Goal: Transaction & Acquisition: Purchase product/service

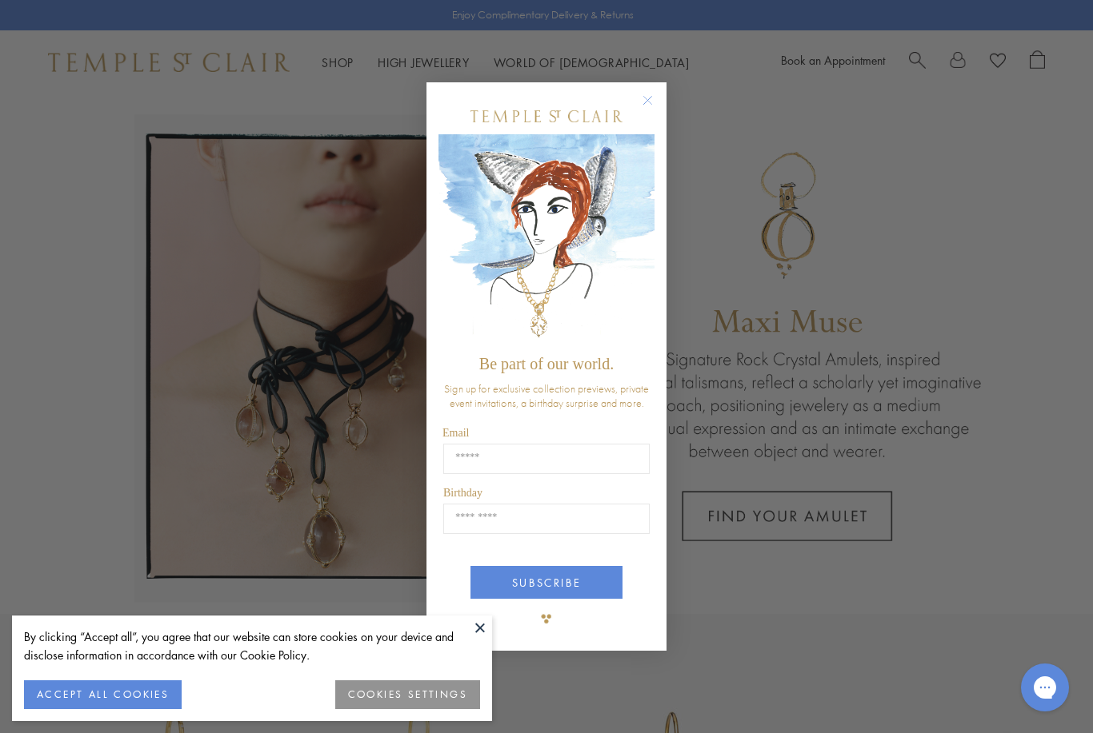
click at [655, 102] on circle "Close dialog" at bounding box center [647, 99] width 19 height 19
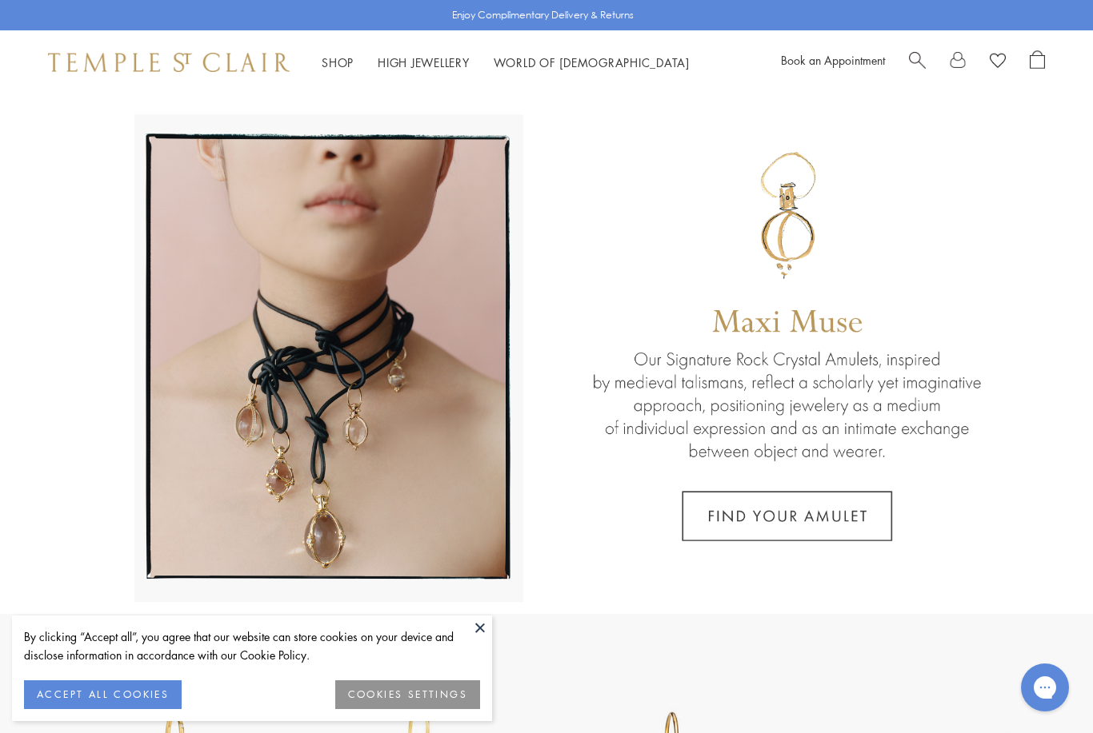
click at [479, 630] on button at bounding box center [480, 628] width 24 height 24
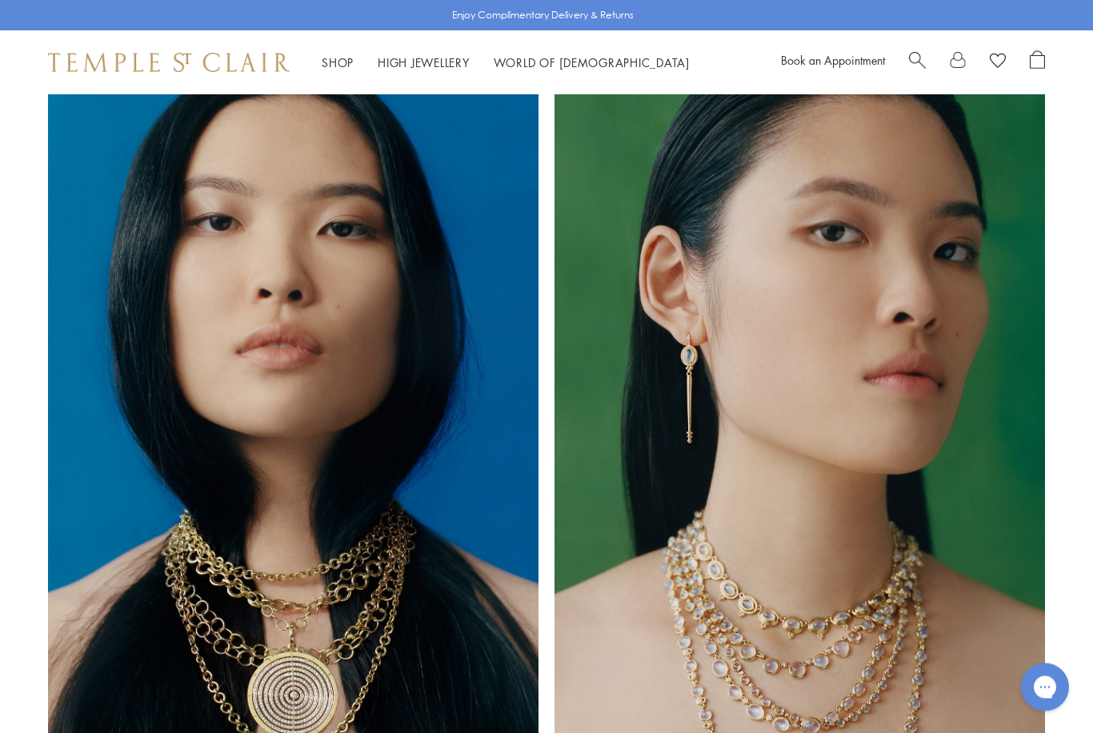
scroll to position [1055, 0]
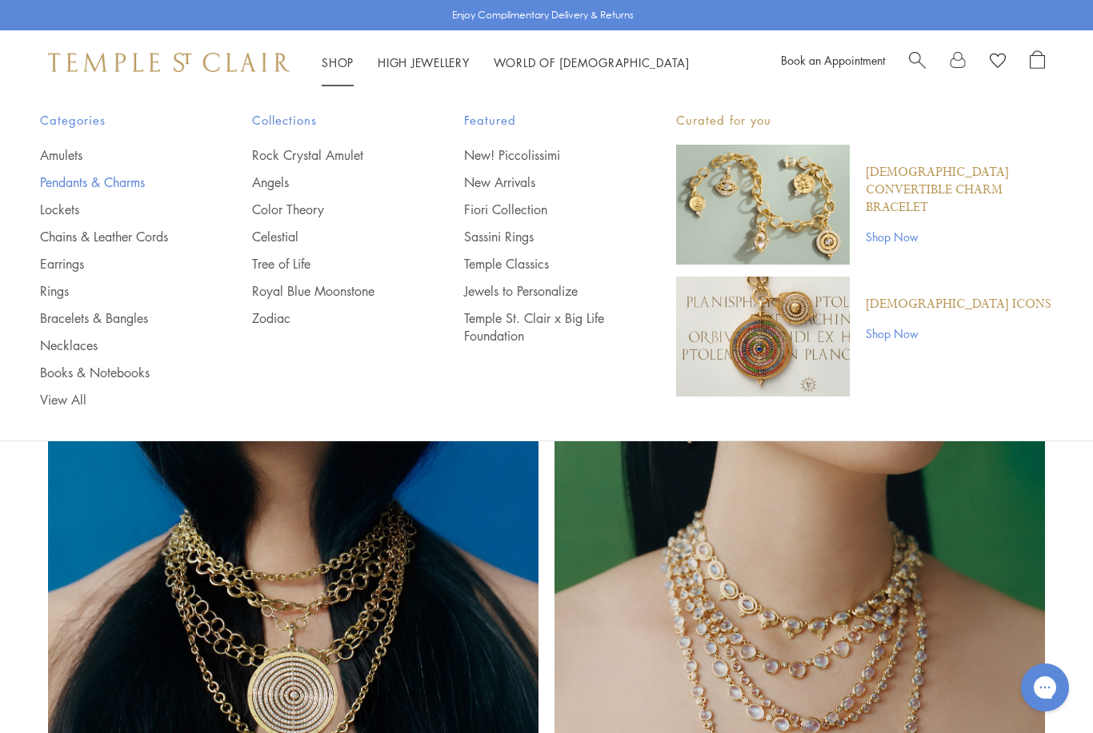
click at [44, 186] on link "Pendants & Charms" at bounding box center [114, 183] width 148 height 18
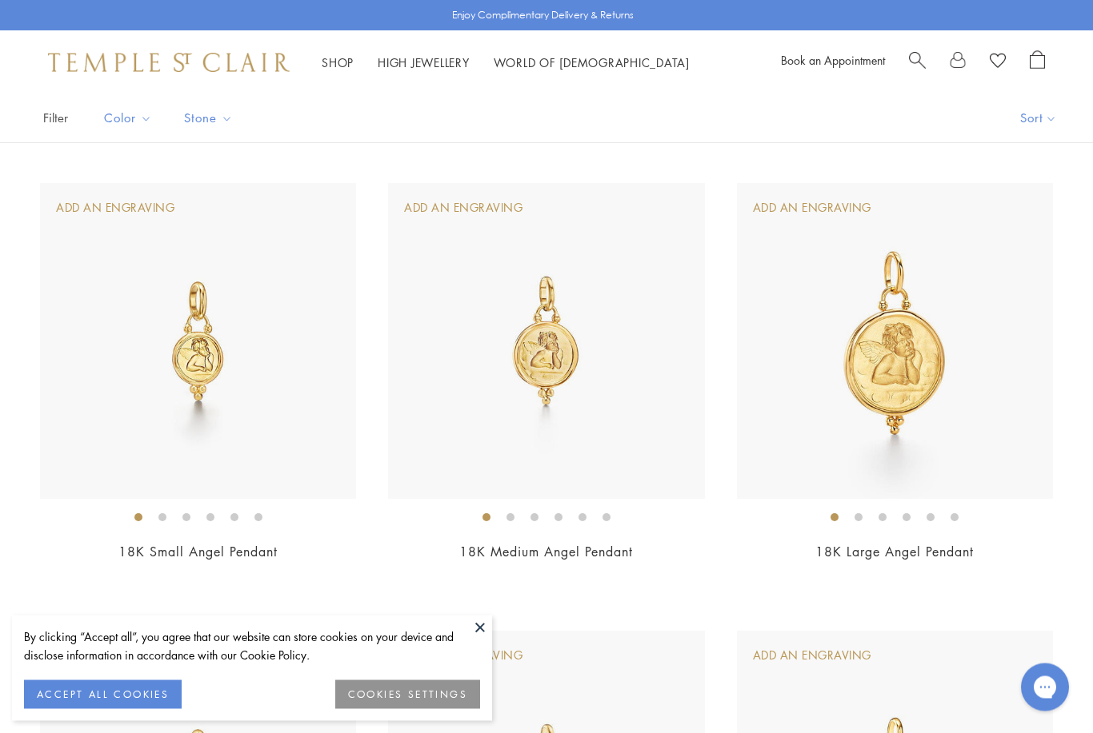
scroll to position [130, 0]
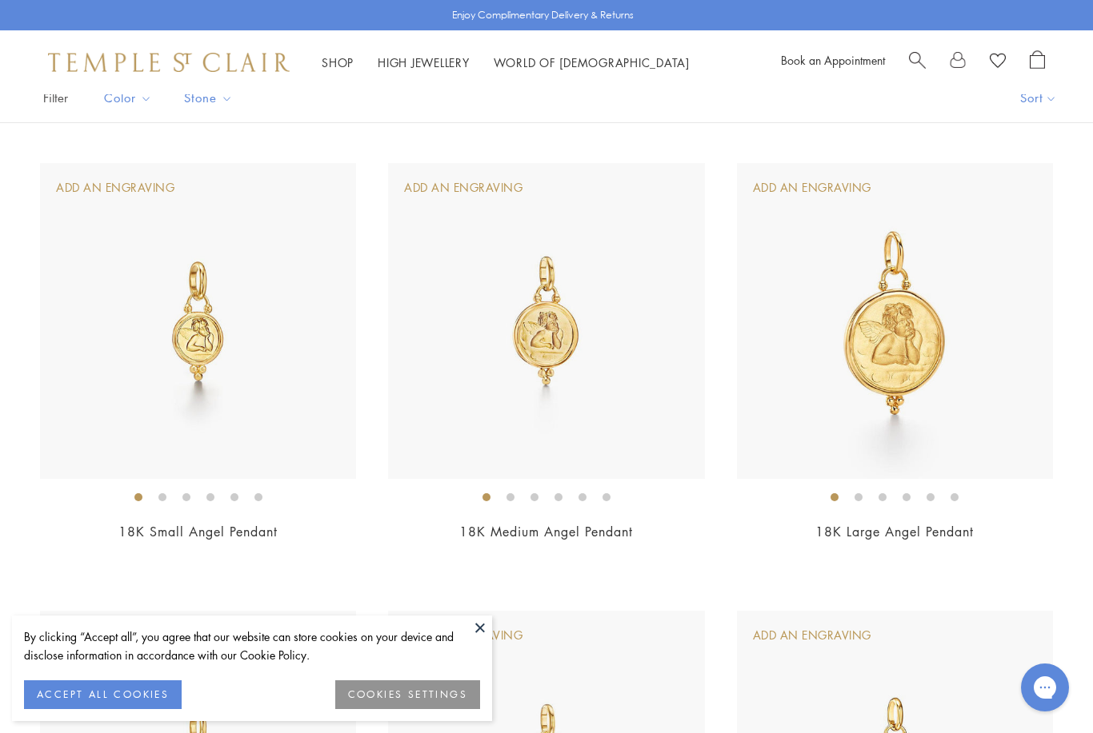
click at [463, 709] on button "COOKIES SETTINGS" at bounding box center [407, 695] width 145 height 29
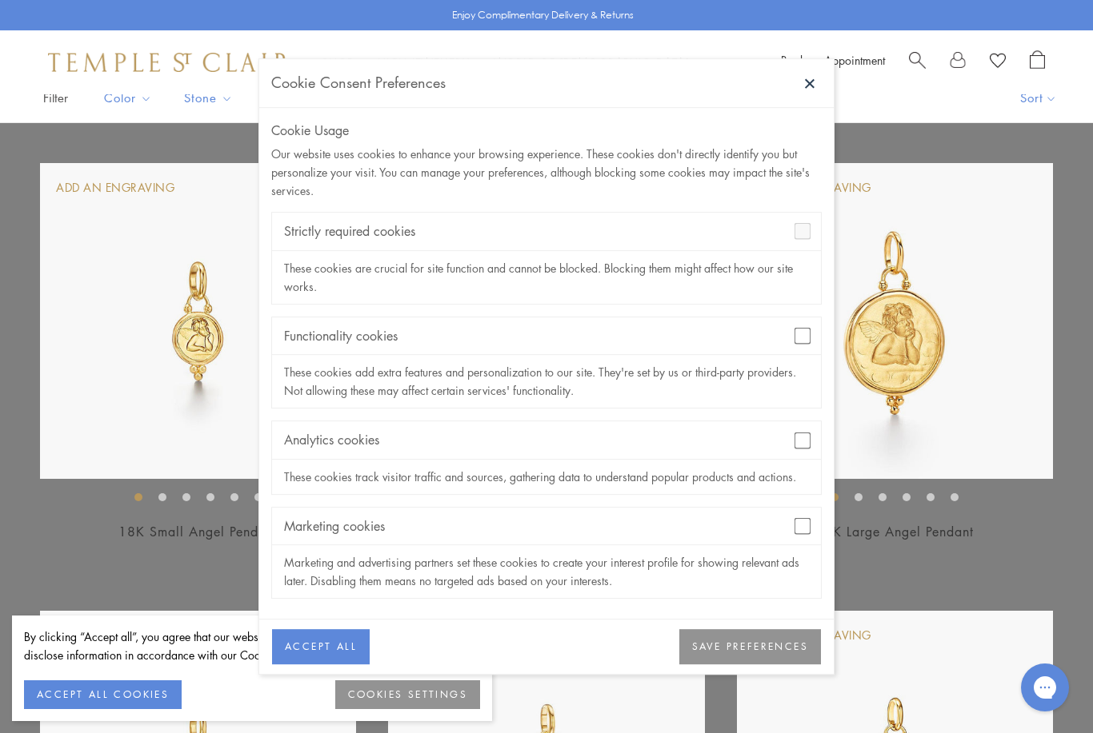
click at [758, 666] on button "SAVE PREFERENCES" at bounding box center [750, 647] width 142 height 35
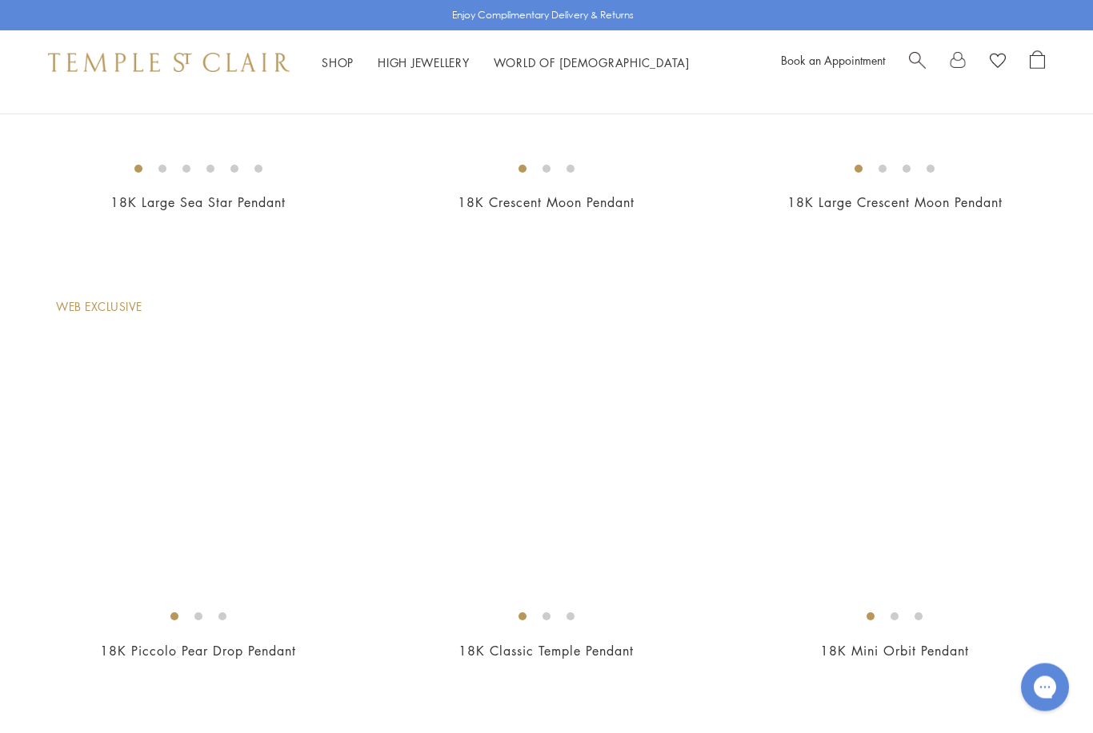
scroll to position [4941, 0]
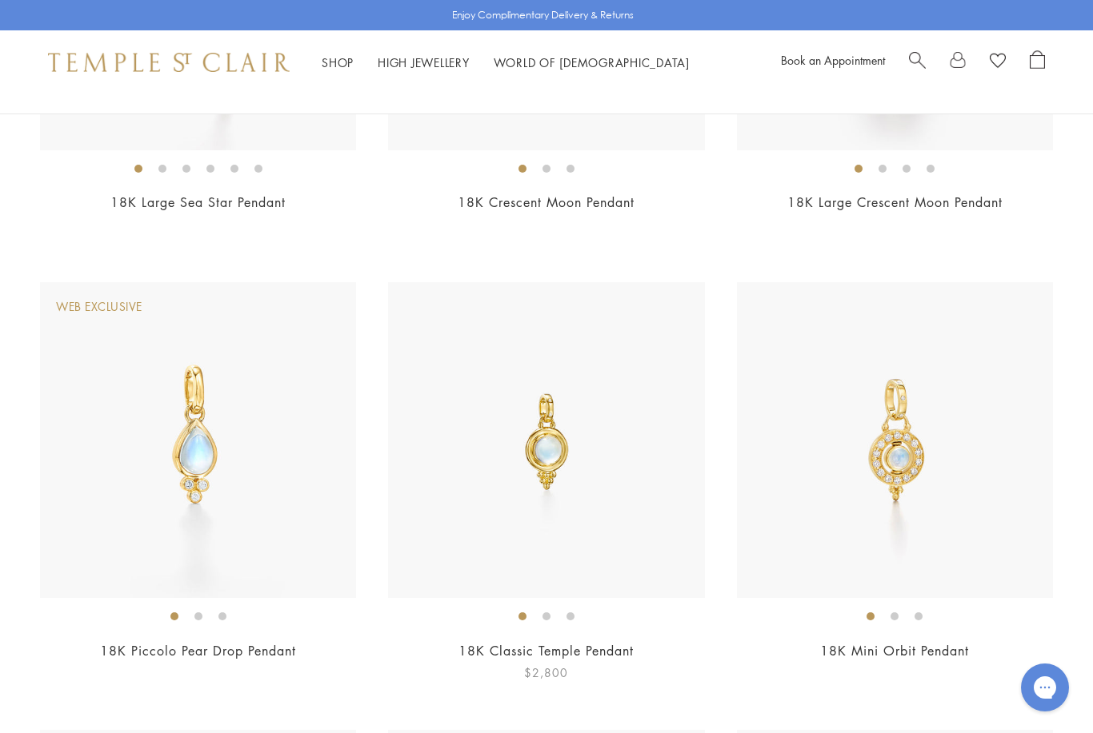
click at [682, 505] on img at bounding box center [546, 440] width 316 height 316
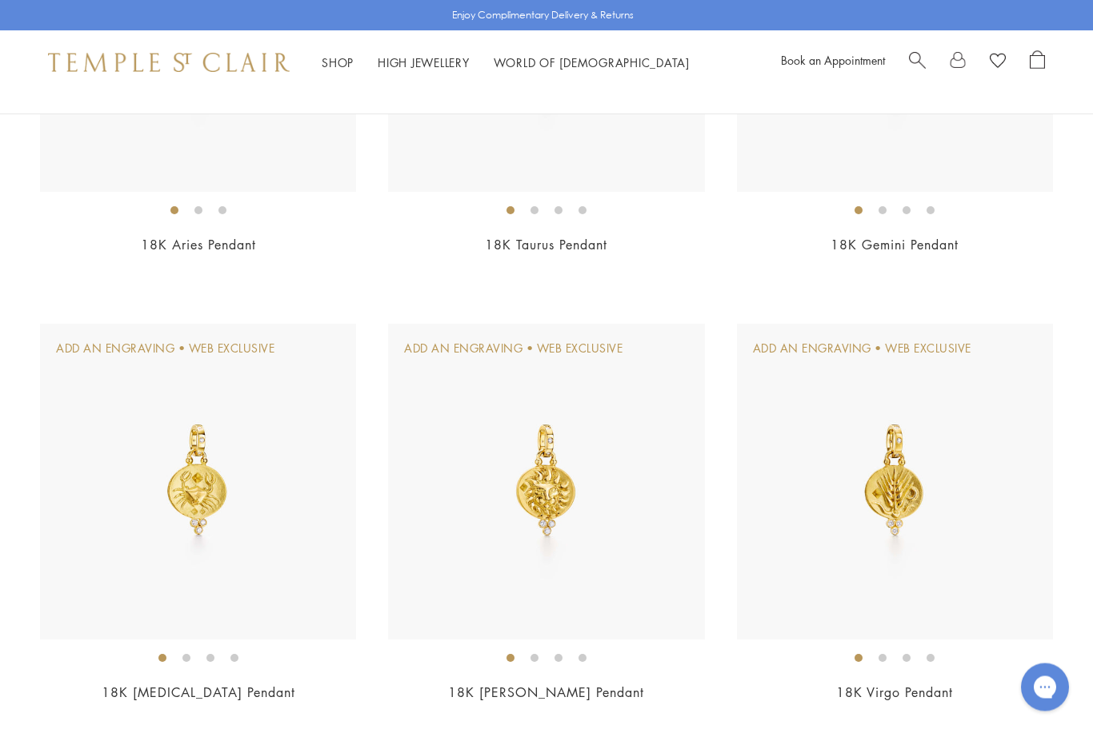
scroll to position [8932, 0]
click at [1000, 566] on img at bounding box center [895, 482] width 316 height 316
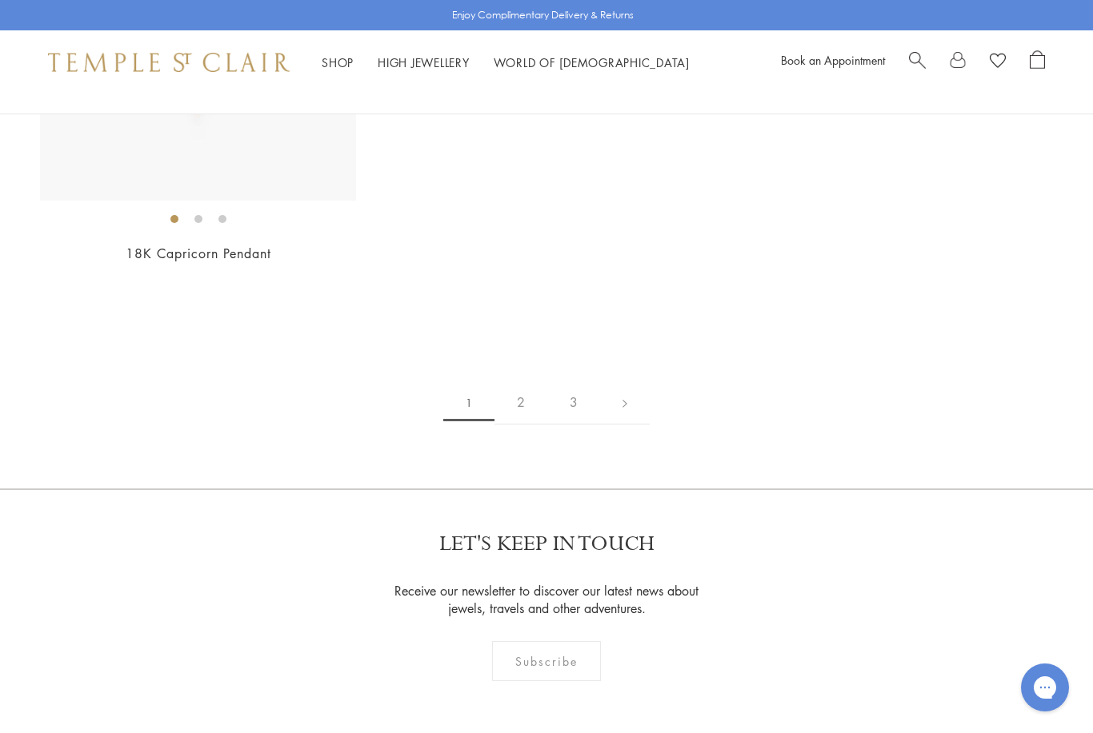
scroll to position [10271, 0]
click at [523, 378] on link "2" at bounding box center [520, 400] width 53 height 44
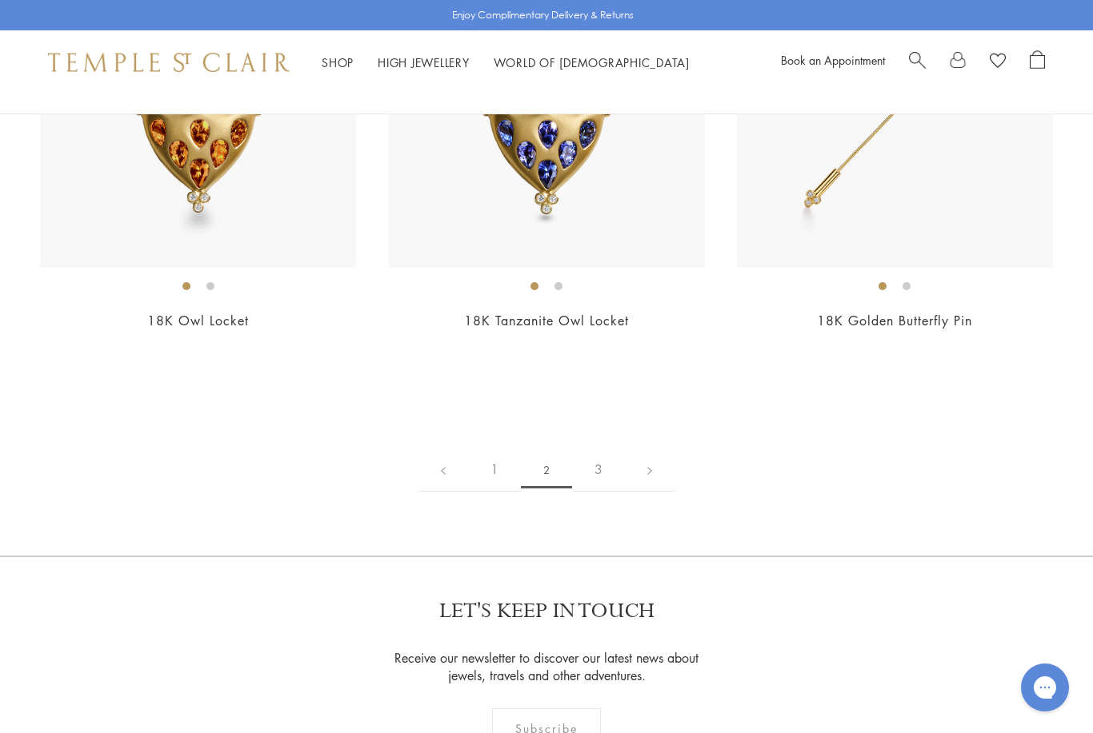
scroll to position [8412, 0]
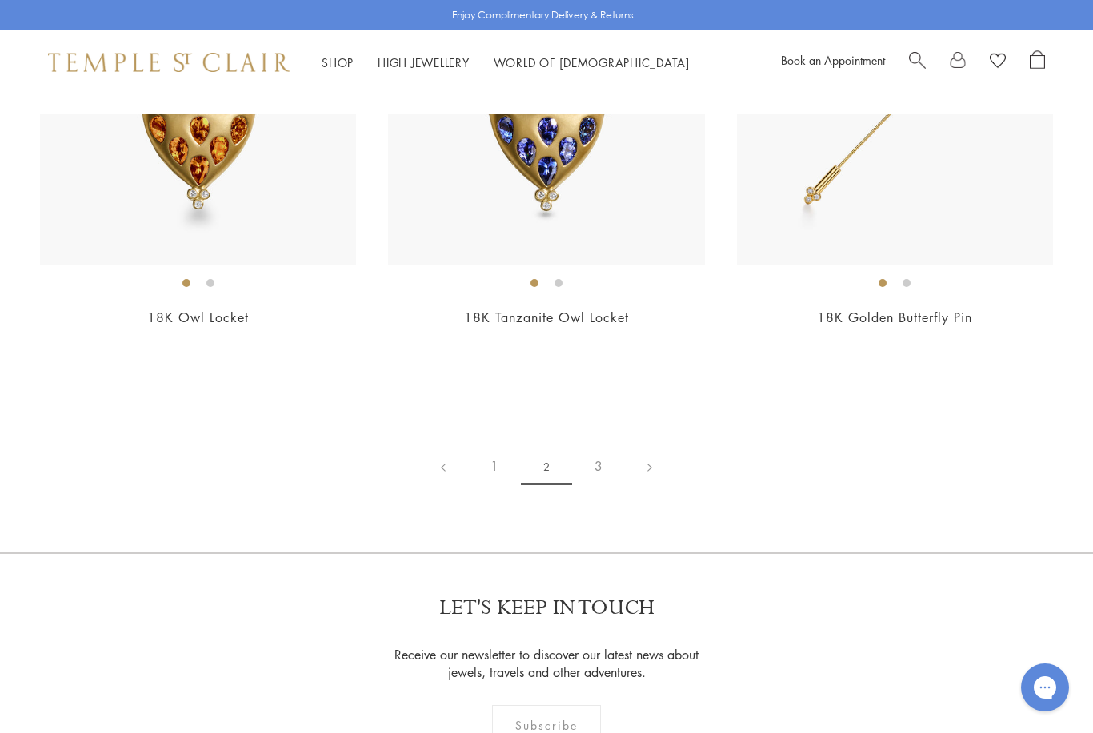
click at [602, 463] on link "3" at bounding box center [598, 467] width 53 height 44
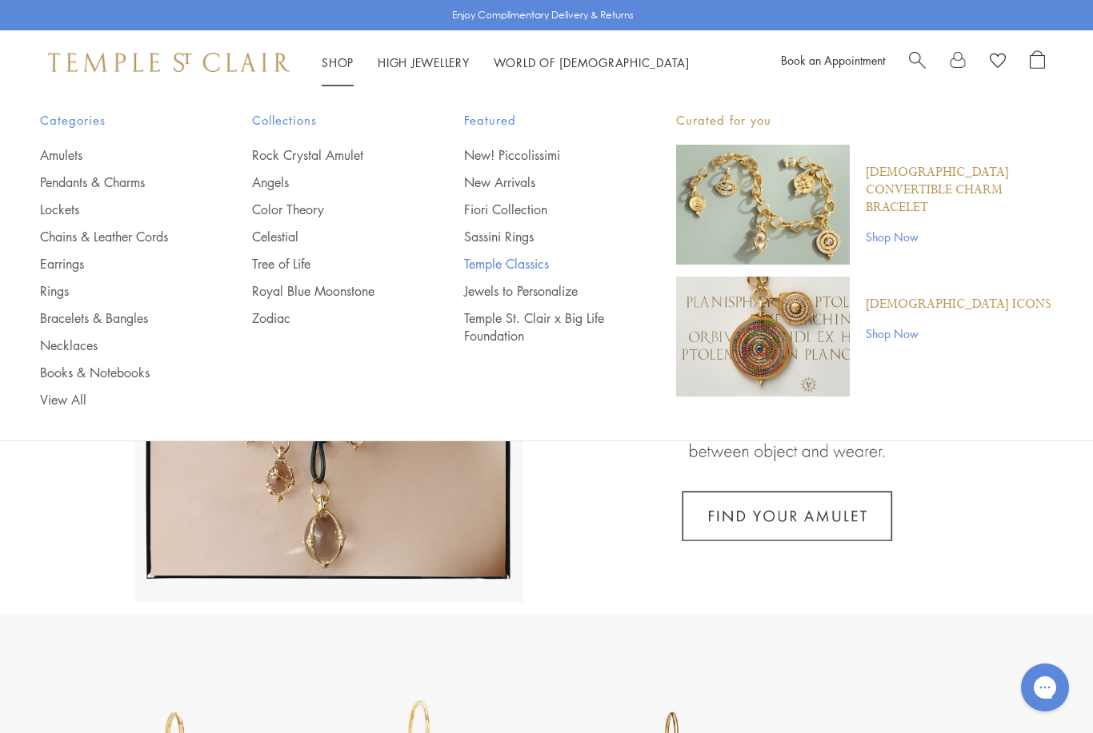
click at [468, 261] on link "Temple Classics" at bounding box center [538, 264] width 148 height 18
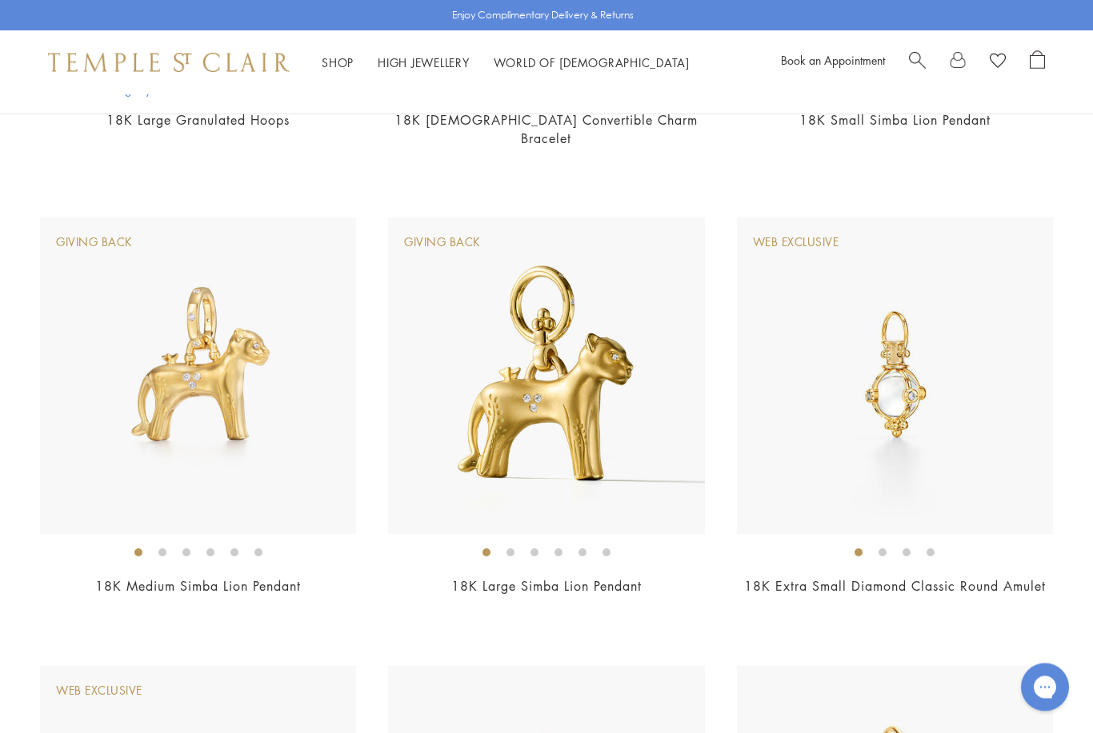
scroll to position [990, 0]
click at [1006, 451] on img at bounding box center [895, 376] width 316 height 316
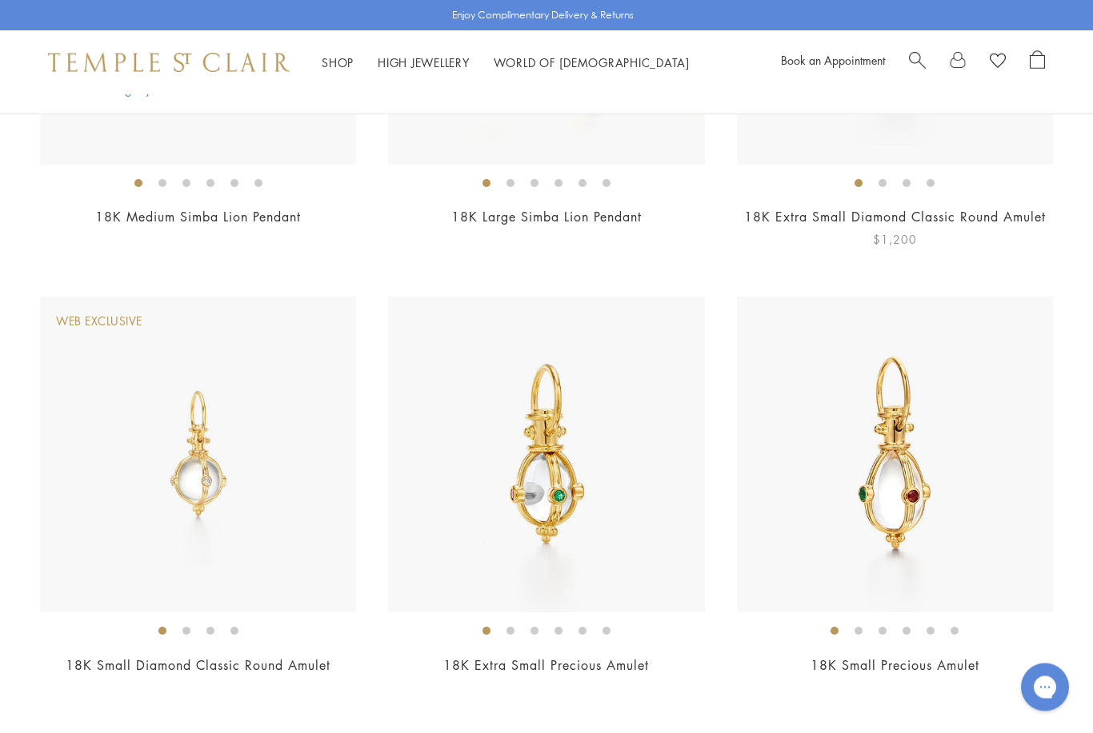
scroll to position [1360, 0]
click at [128, 492] on img at bounding box center [198, 455] width 316 height 316
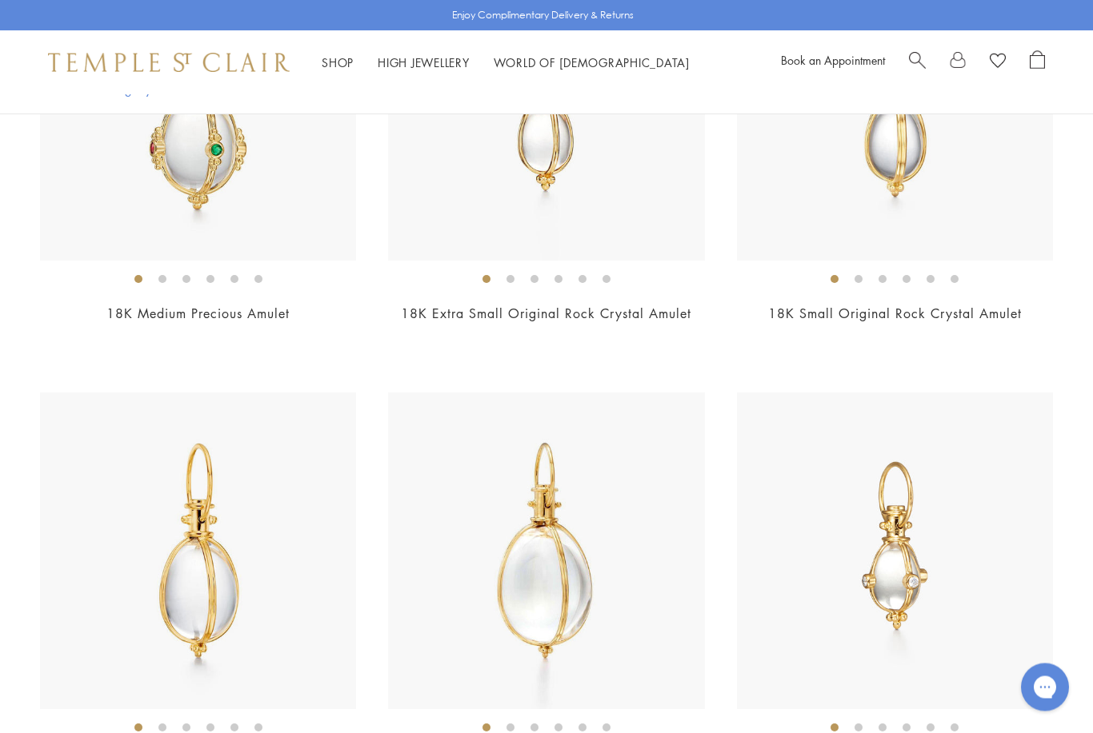
scroll to position [2160, 0]
click at [970, 189] on img at bounding box center [895, 103] width 316 height 316
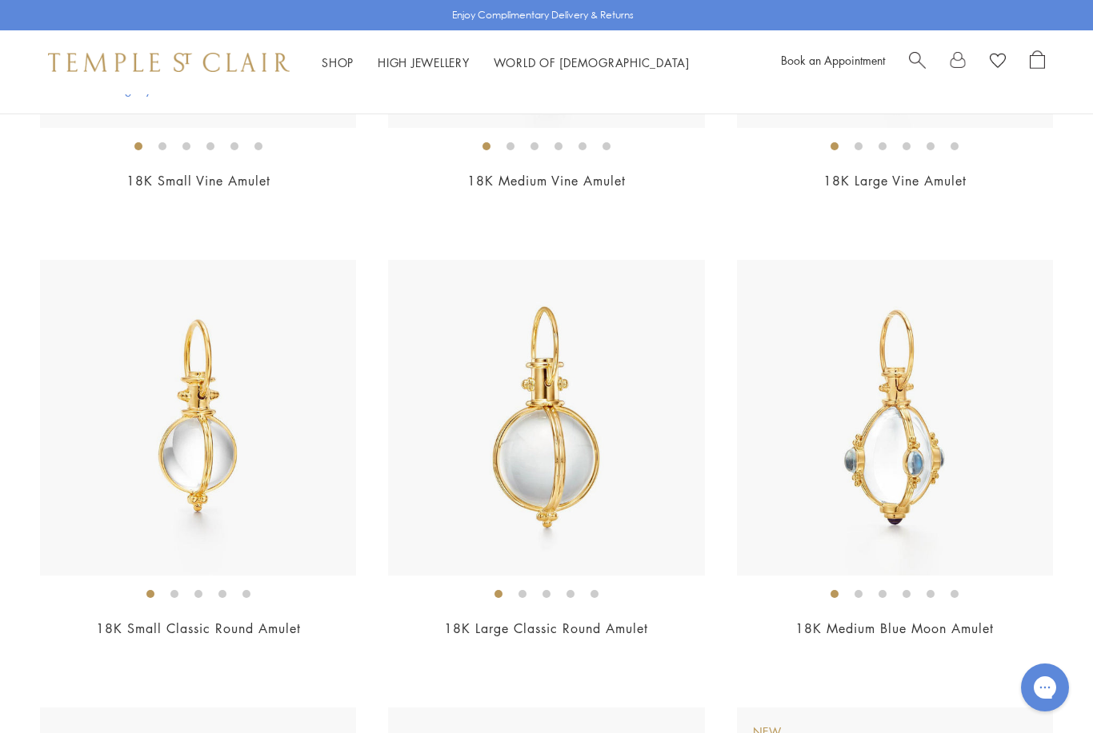
scroll to position [3636, 0]
click at [138, 357] on img at bounding box center [198, 419] width 316 height 316
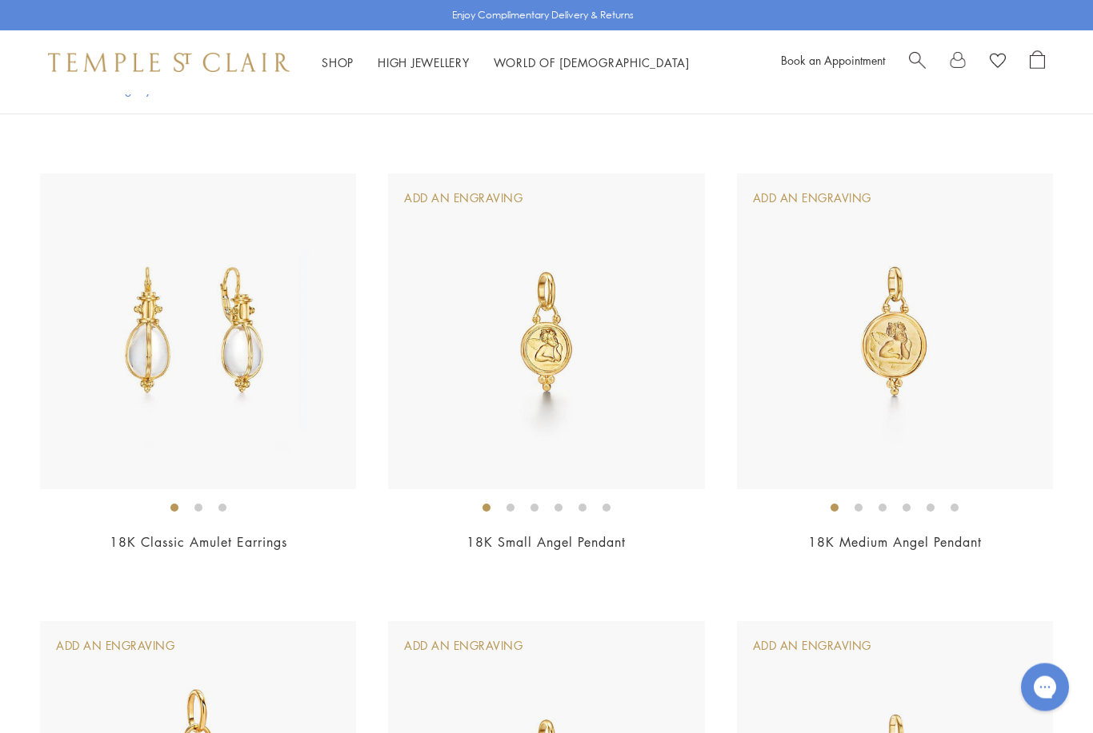
scroll to position [4621, 0]
click at [430, 365] on img at bounding box center [546, 331] width 316 height 316
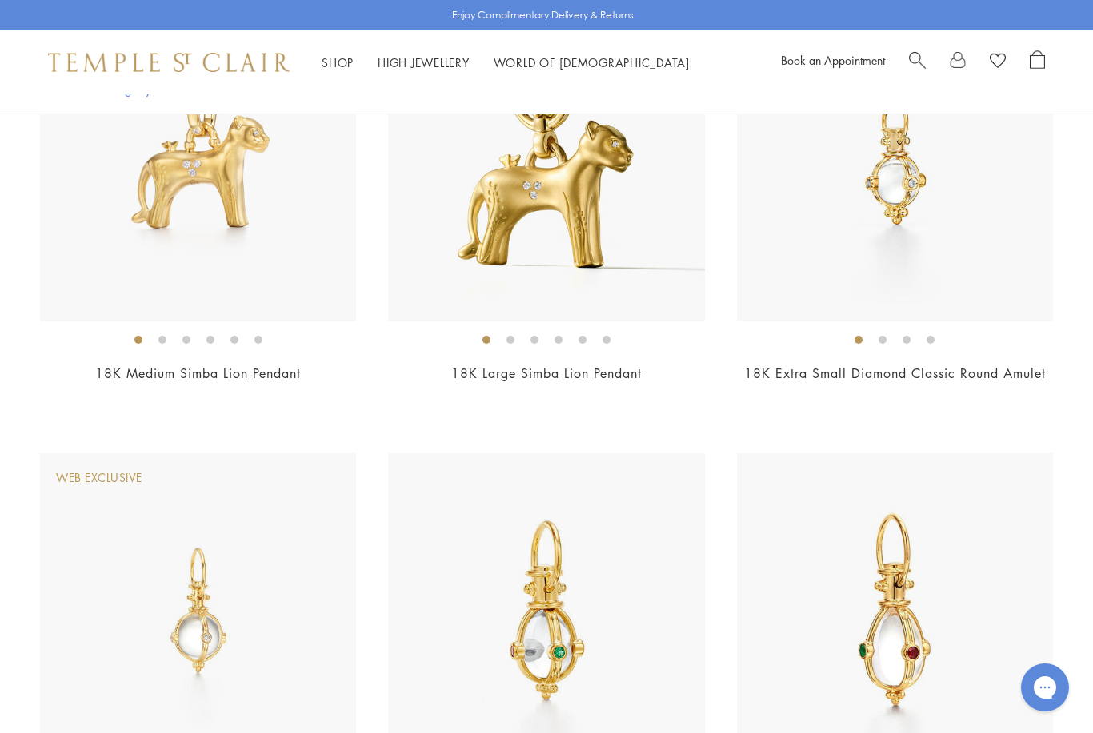
scroll to position [1197, 0]
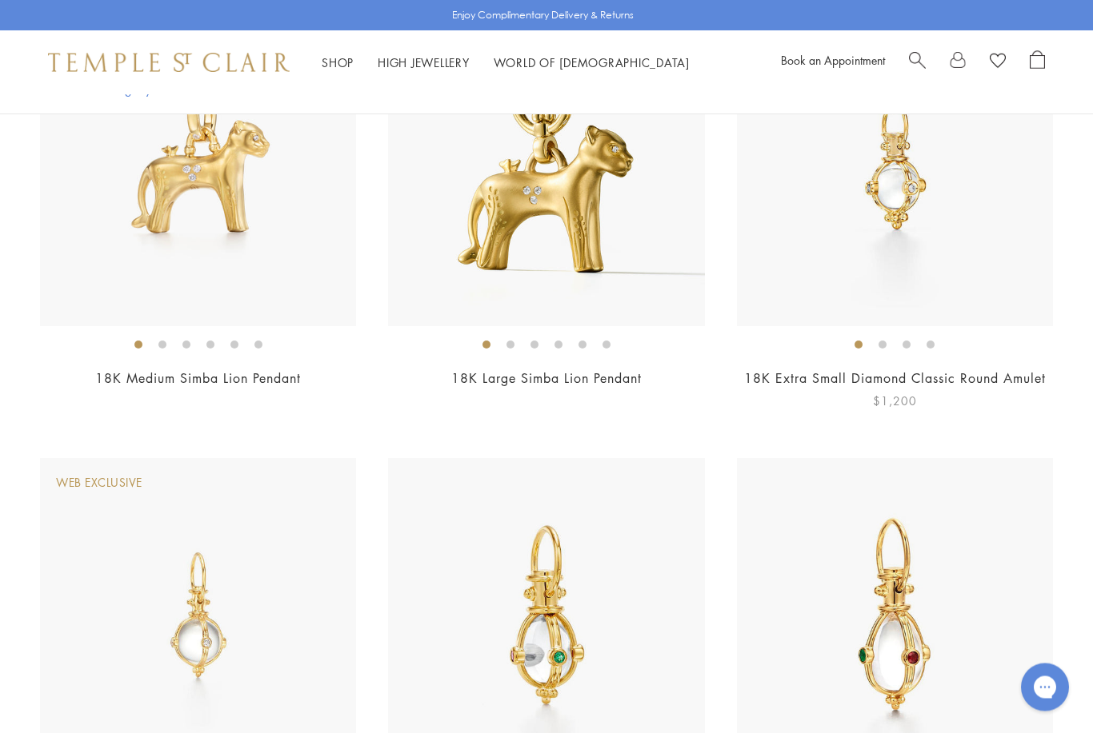
click at [964, 234] on img at bounding box center [895, 168] width 316 height 316
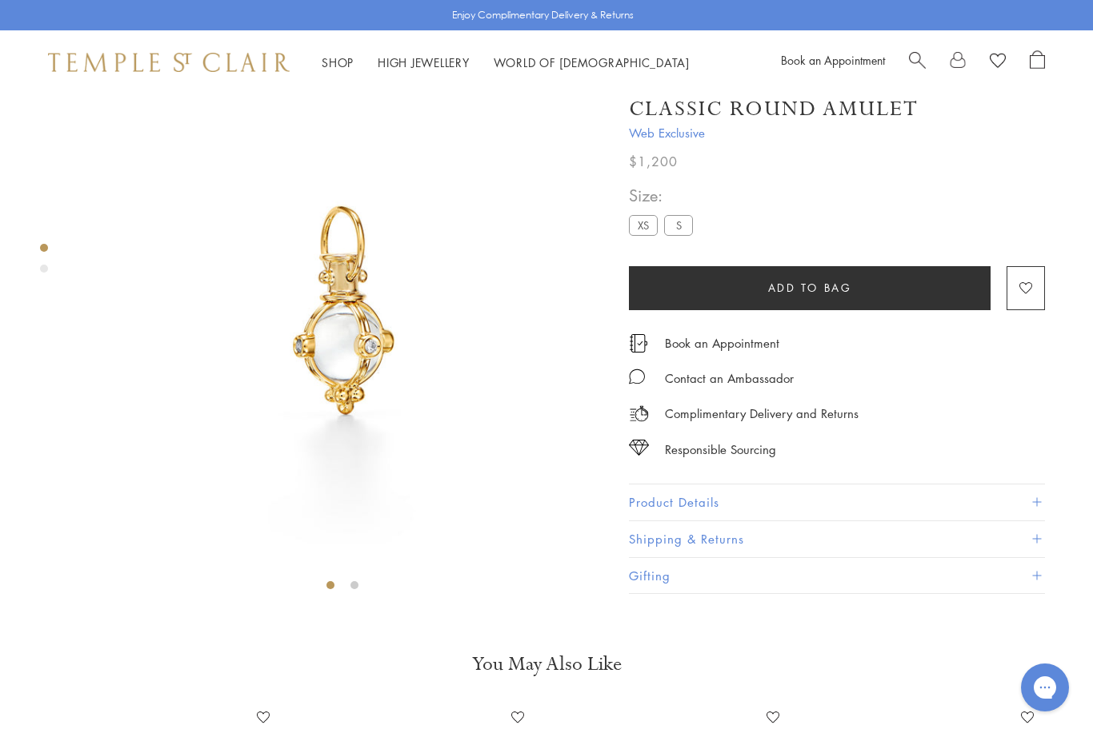
scroll to position [94, 0]
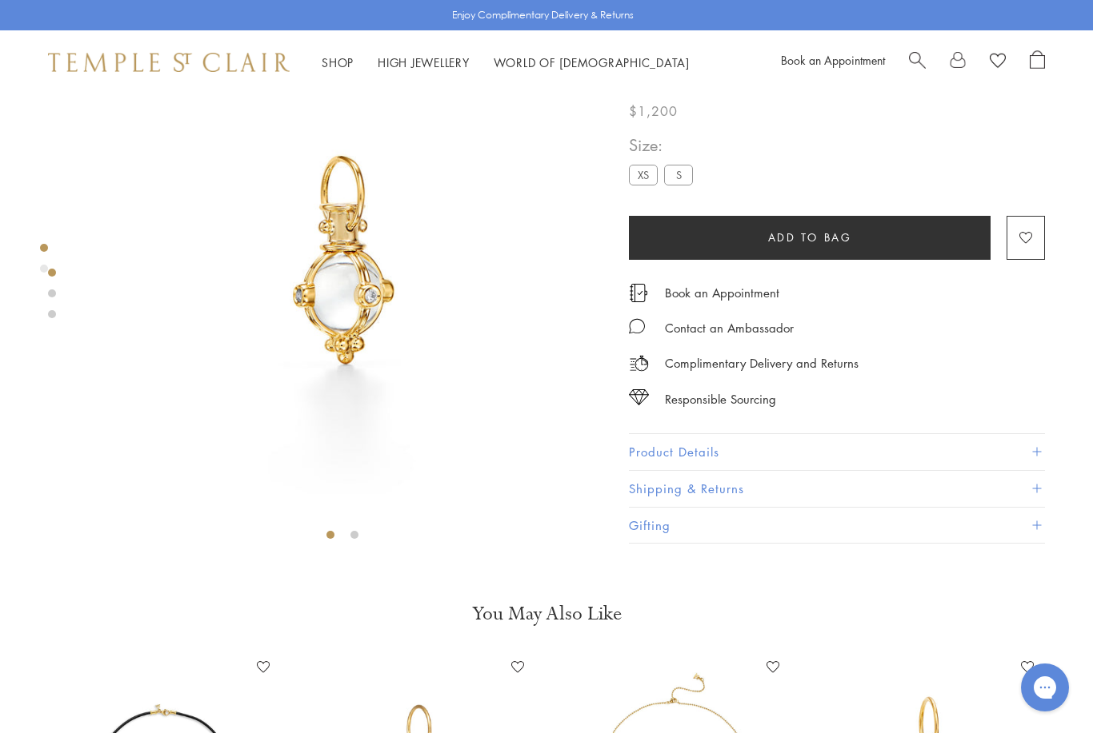
click at [1039, 451] on span at bounding box center [1036, 452] width 9 height 9
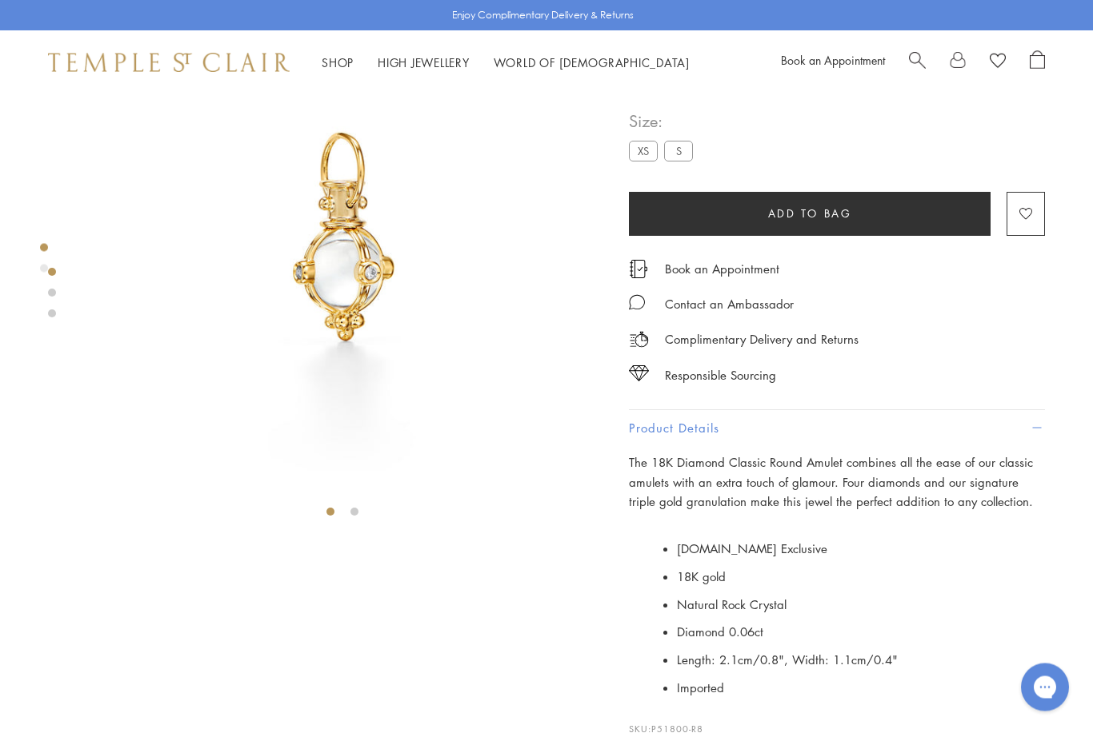
scroll to position [118, 0]
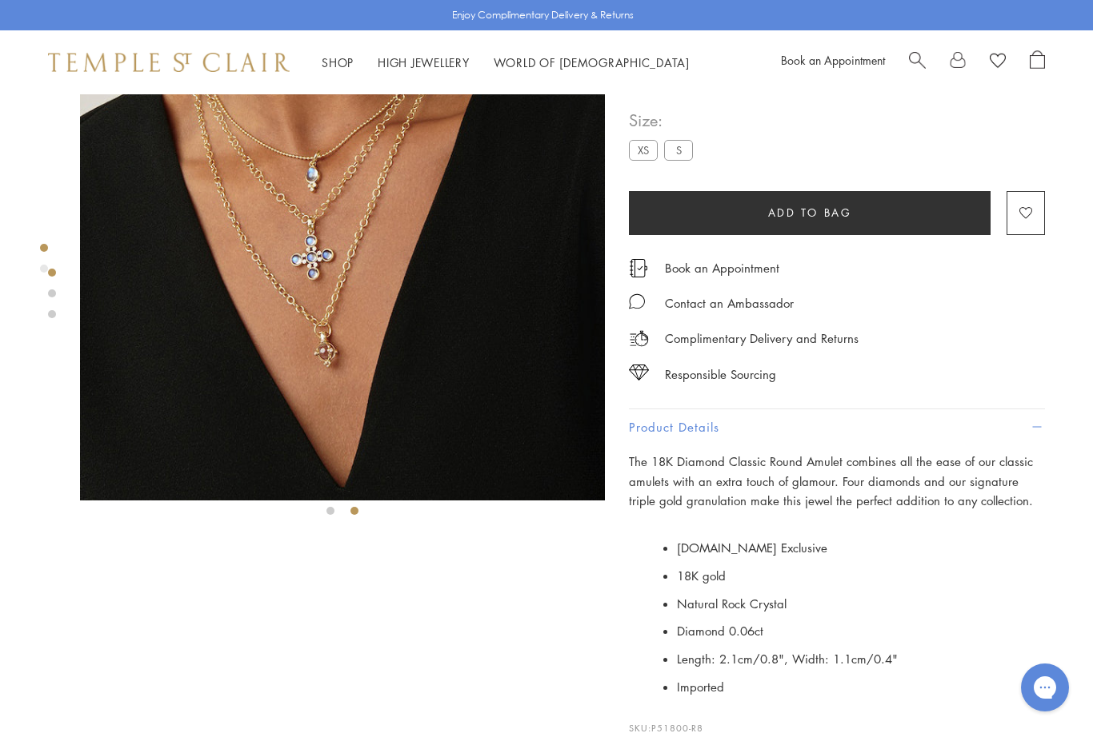
click at [678, 148] on label "S" at bounding box center [678, 150] width 29 height 20
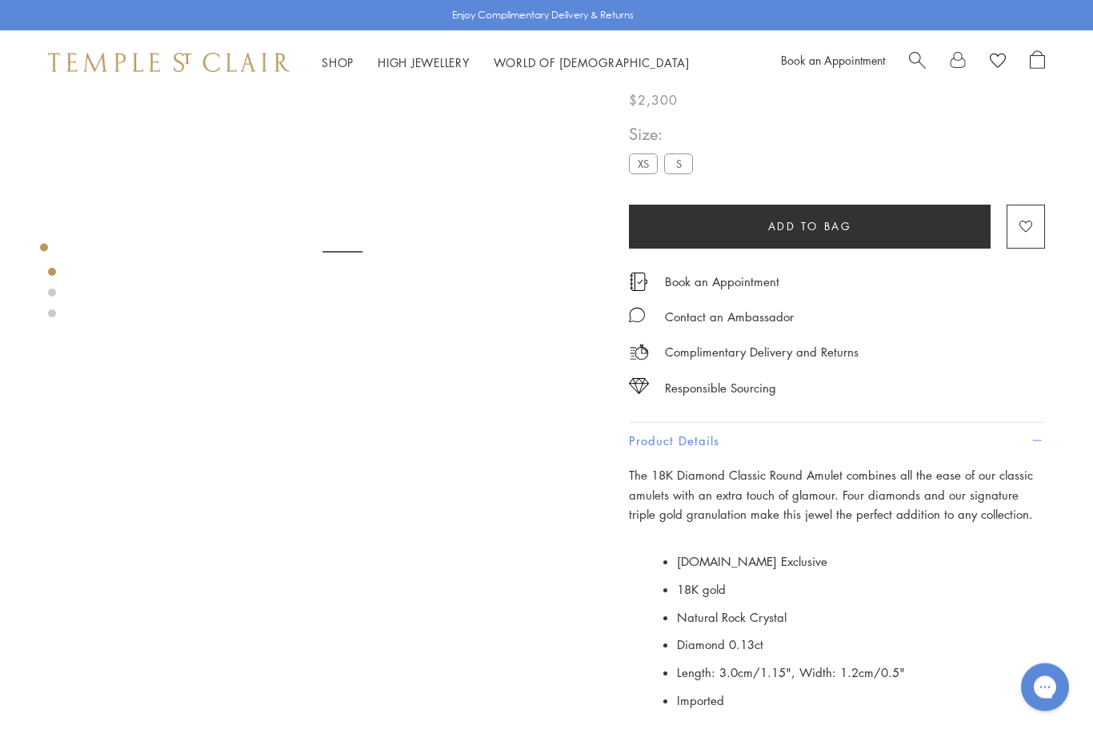
scroll to position [98, 0]
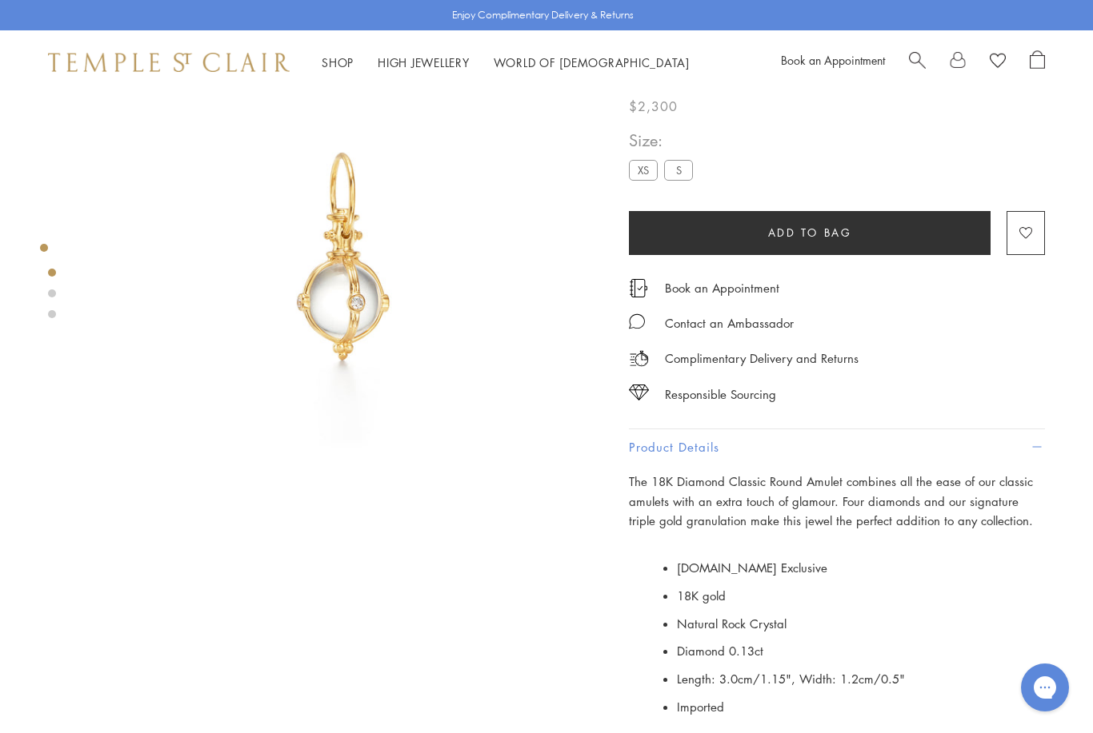
click at [53, 273] on link at bounding box center [52, 273] width 8 height 8
click at [54, 294] on link at bounding box center [52, 294] width 8 height 8
click at [51, 315] on link at bounding box center [52, 314] width 8 height 8
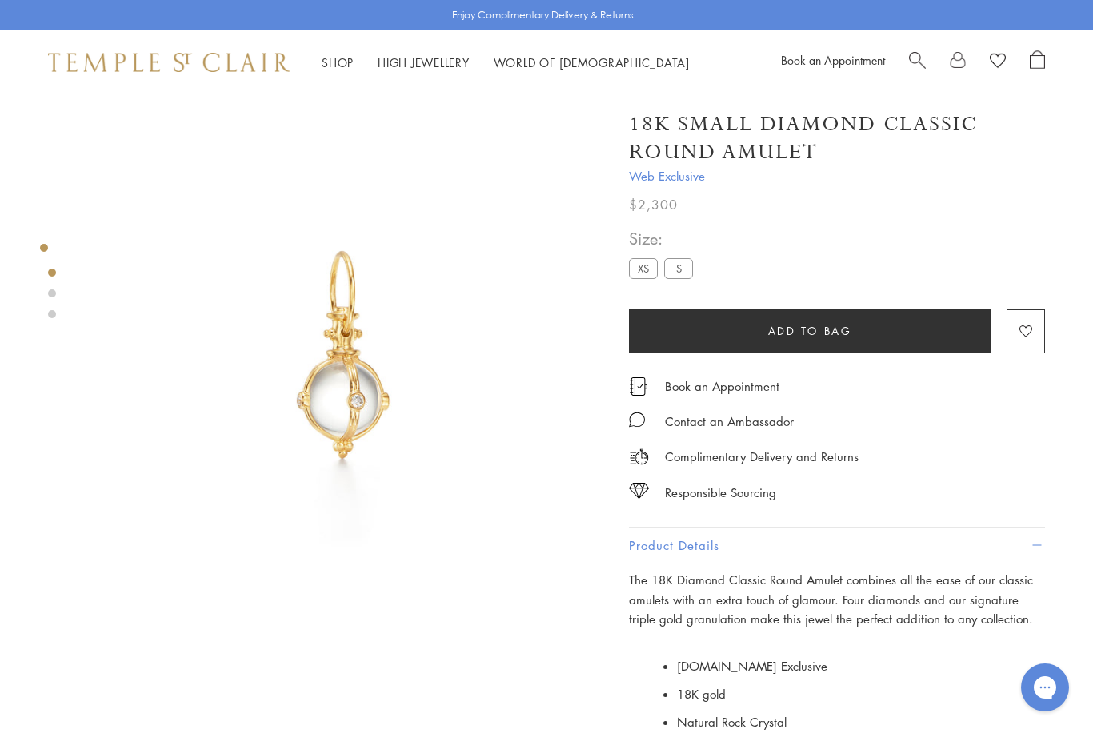
scroll to position [98, 0]
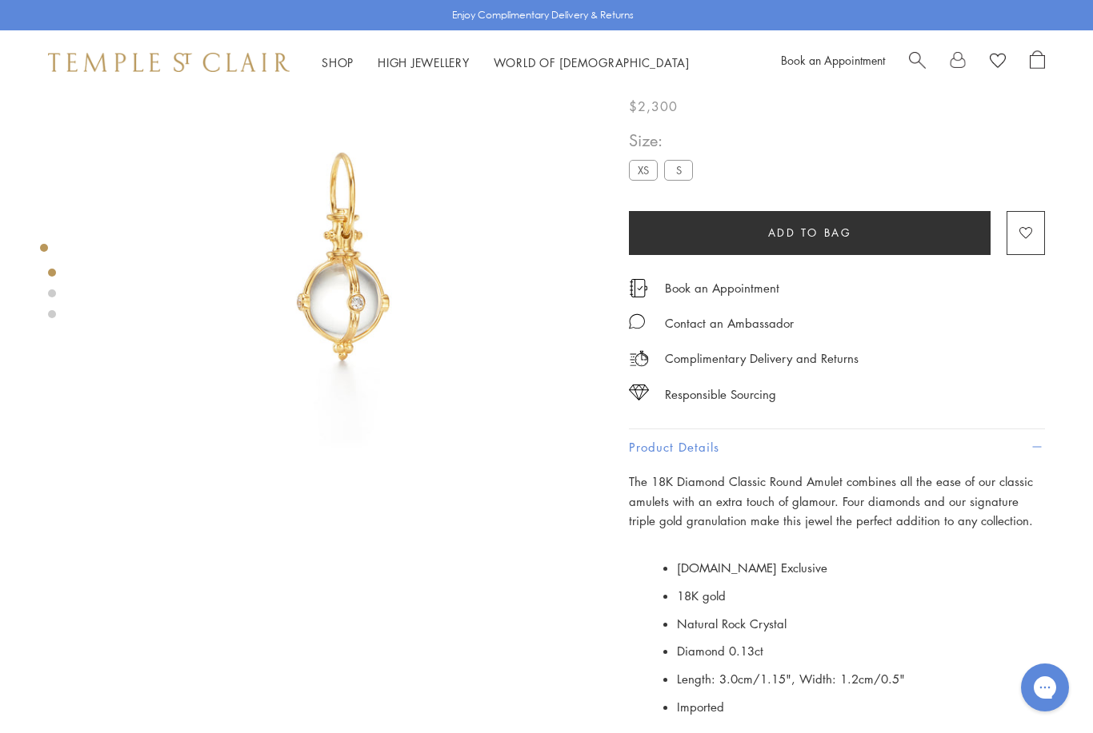
scroll to position [170, 0]
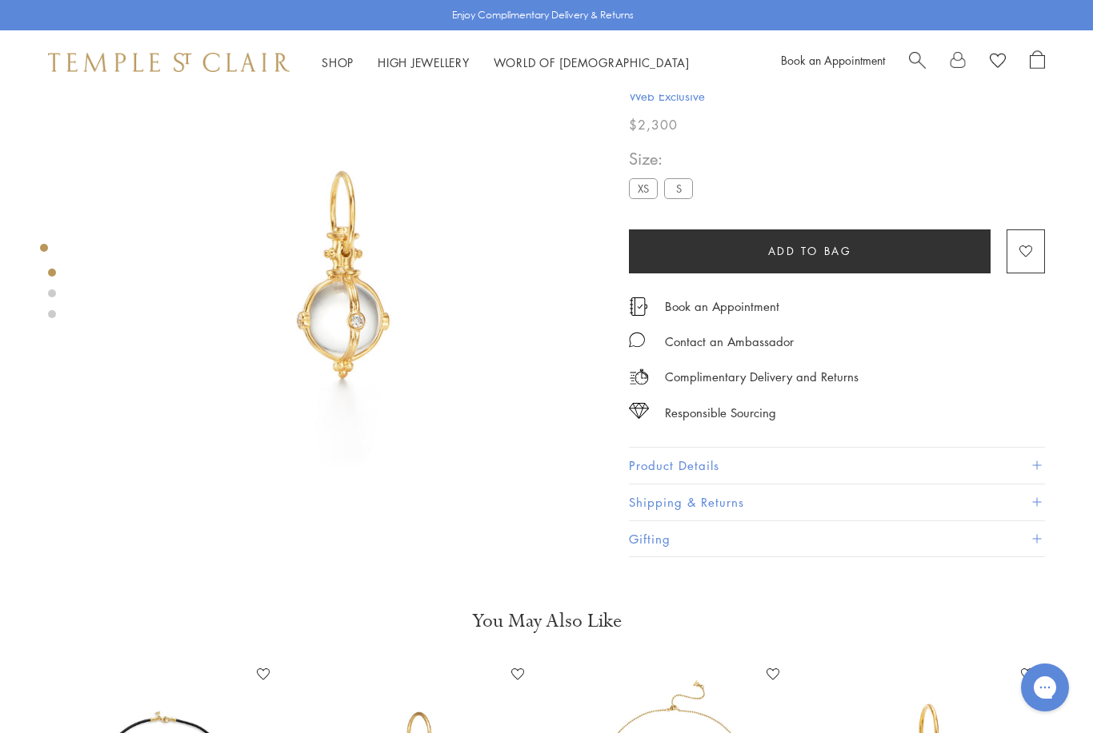
scroll to position [78, 0]
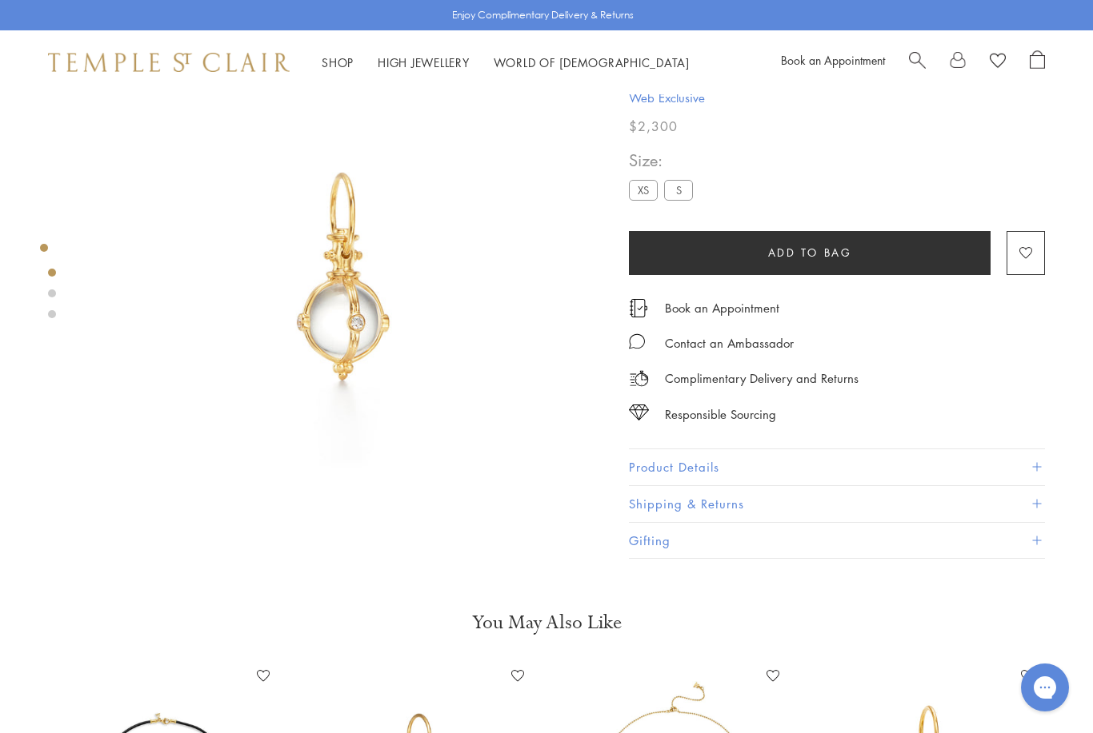
click at [642, 192] on label "XS" at bounding box center [643, 190] width 29 height 20
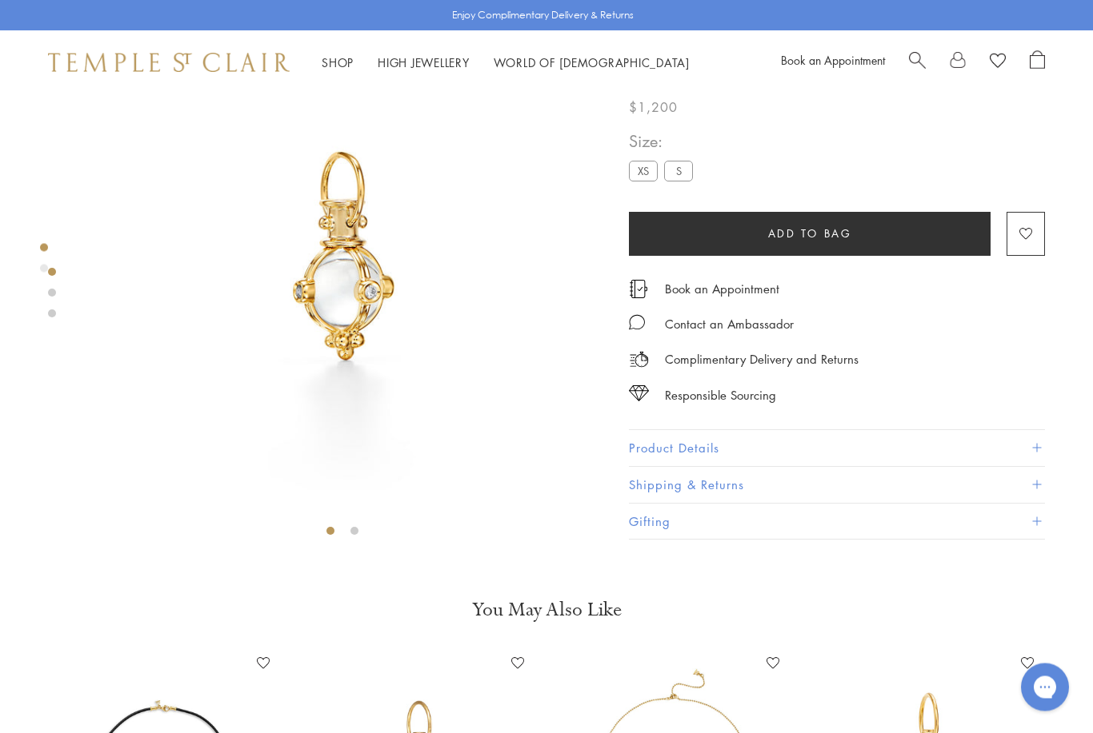
scroll to position [98, 0]
click at [1040, 454] on button "Product Details" at bounding box center [837, 449] width 416 height 36
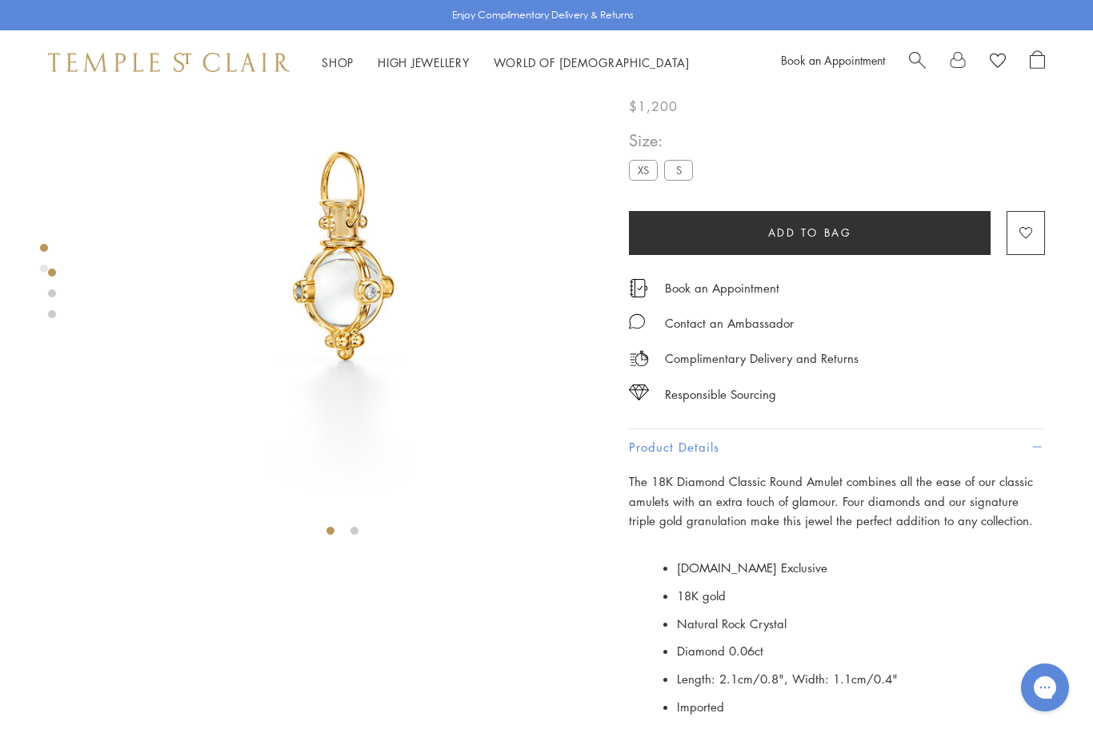
scroll to position [130, 0]
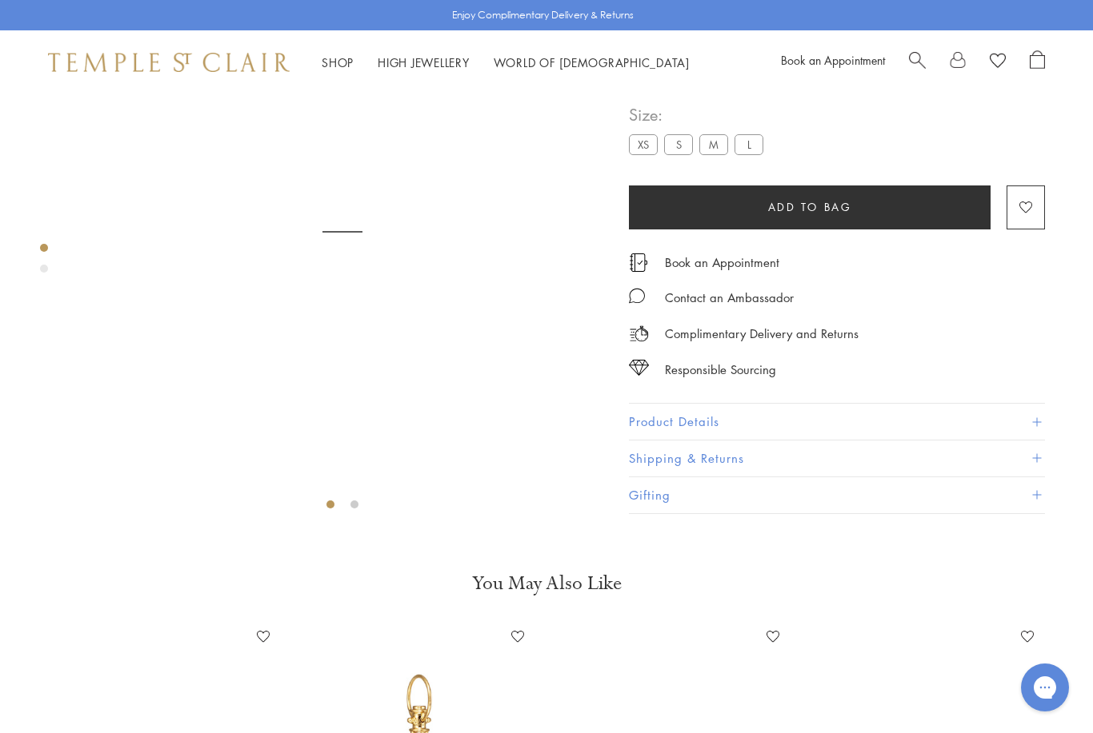
scroll to position [94, 0]
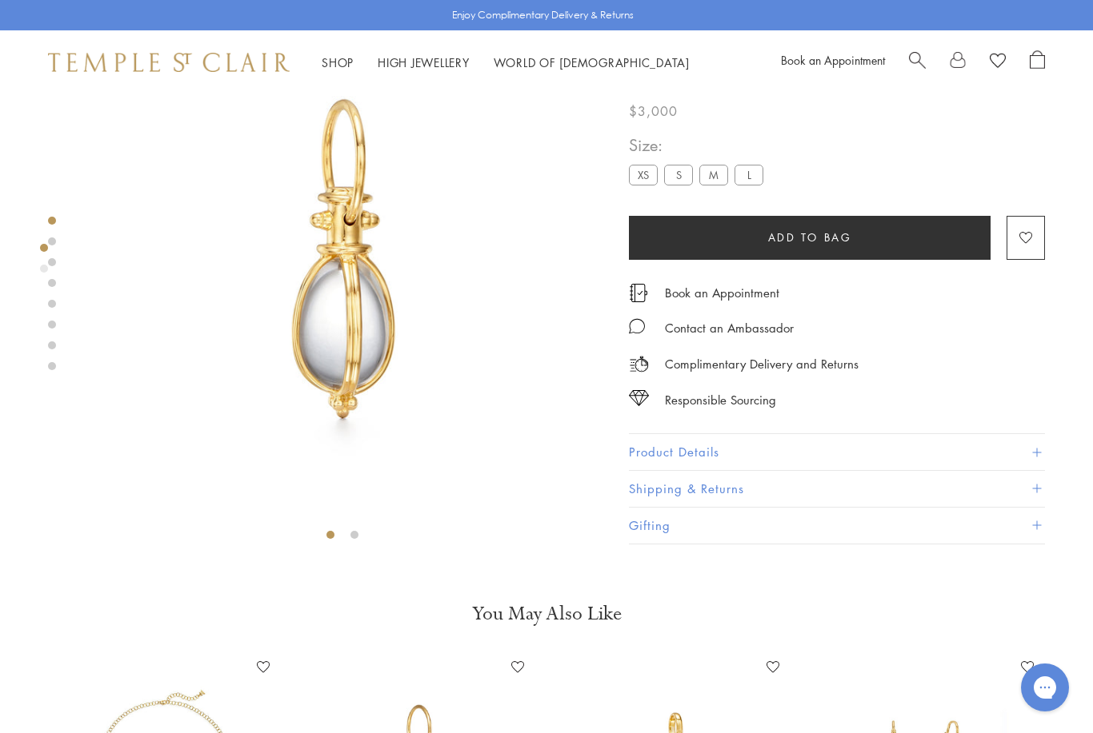
click at [1041, 442] on button "Product Details" at bounding box center [837, 453] width 416 height 36
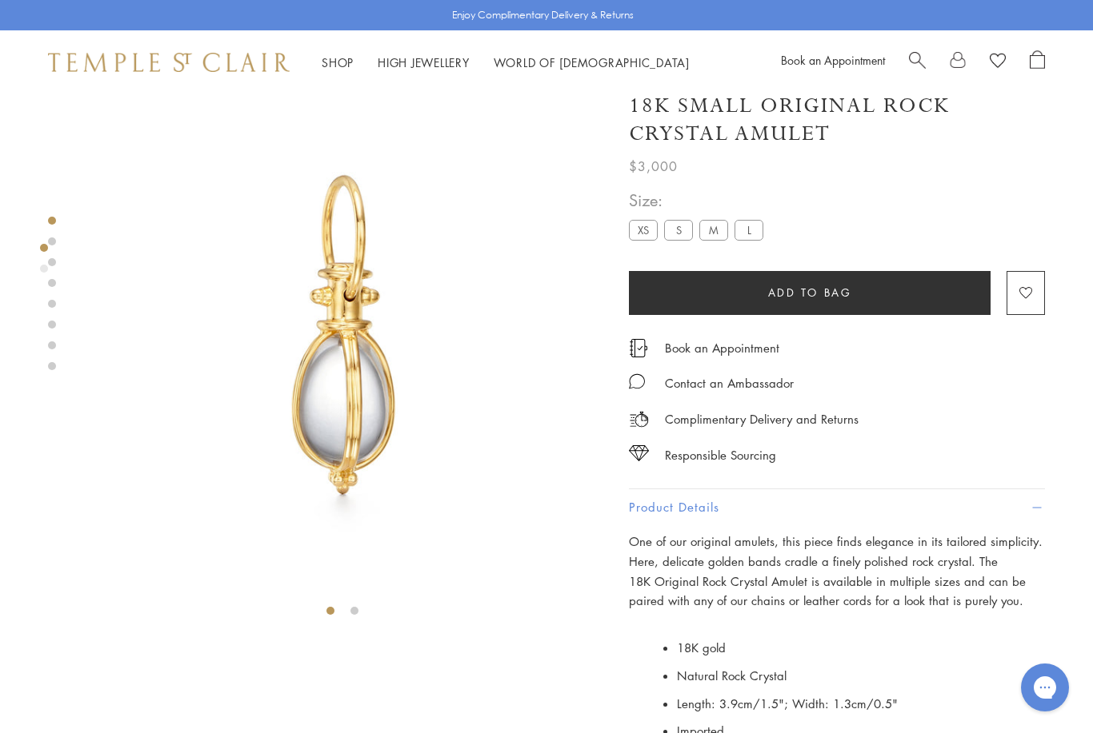
scroll to position [0, 0]
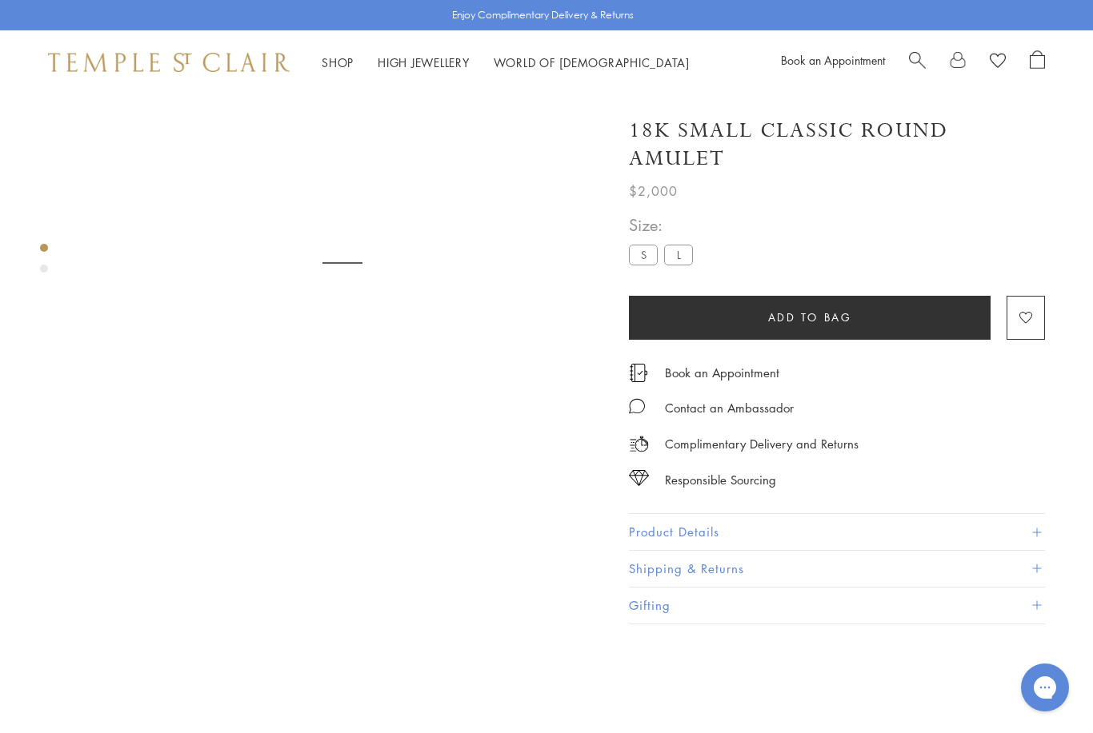
scroll to position [94, 0]
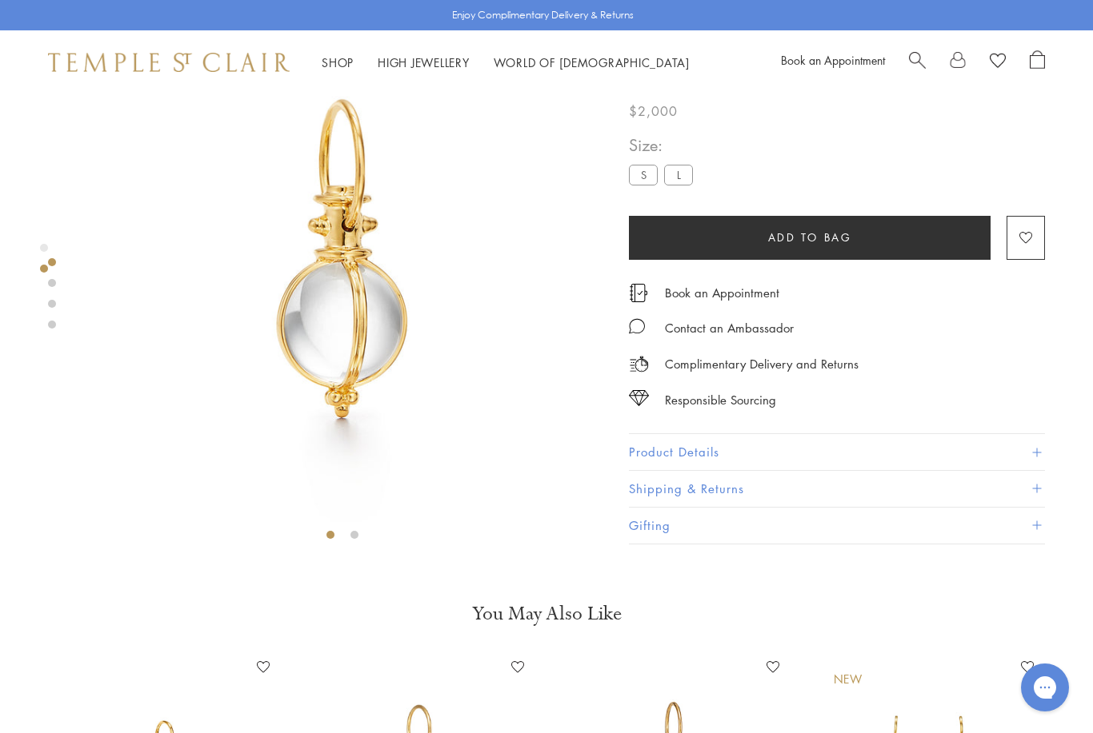
click at [1042, 462] on button "Product Details" at bounding box center [837, 453] width 416 height 36
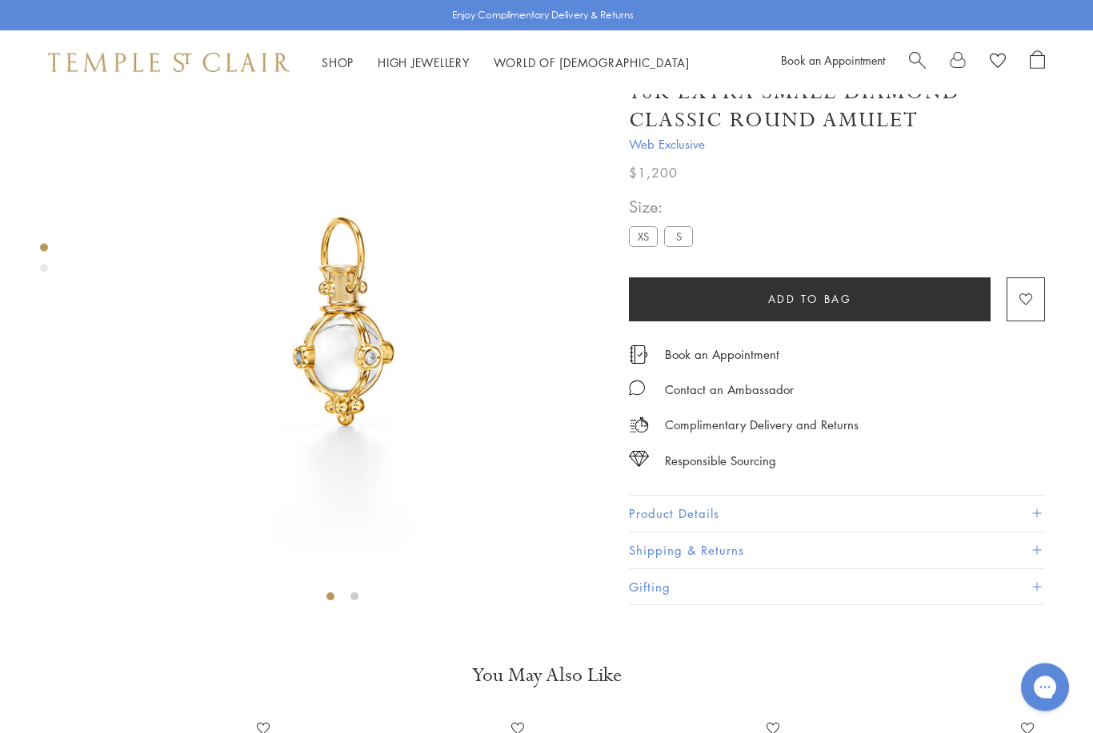
scroll to position [94, 0]
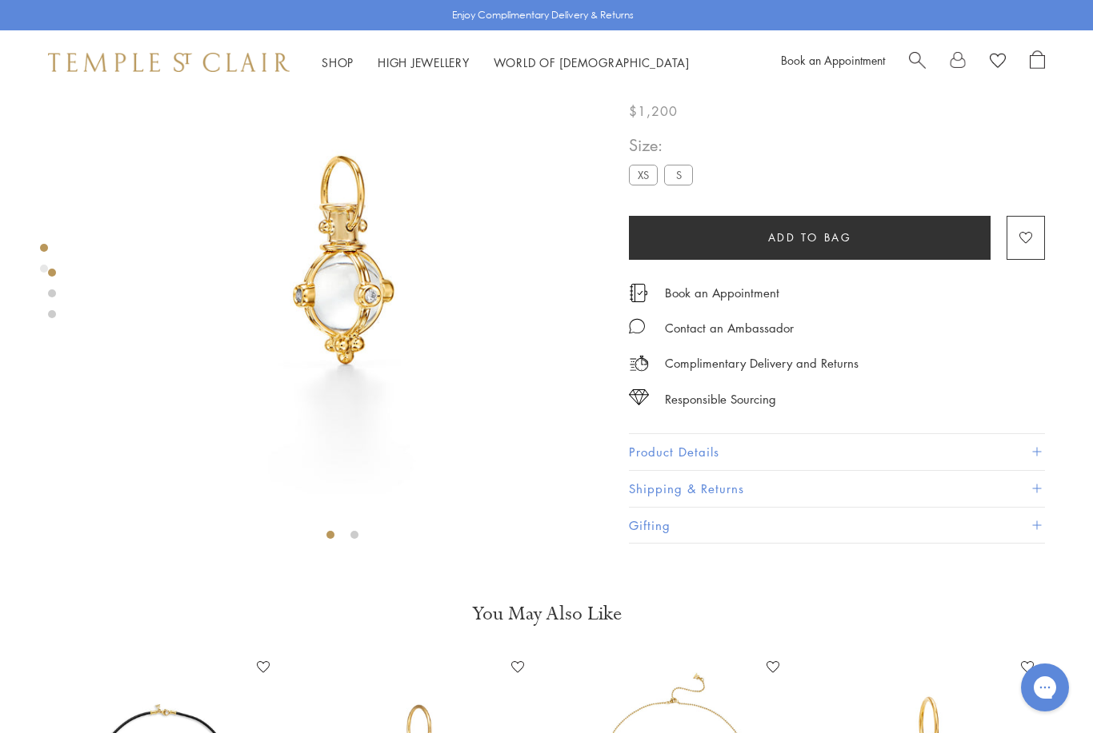
click at [1039, 462] on button "Product Details" at bounding box center [837, 453] width 416 height 36
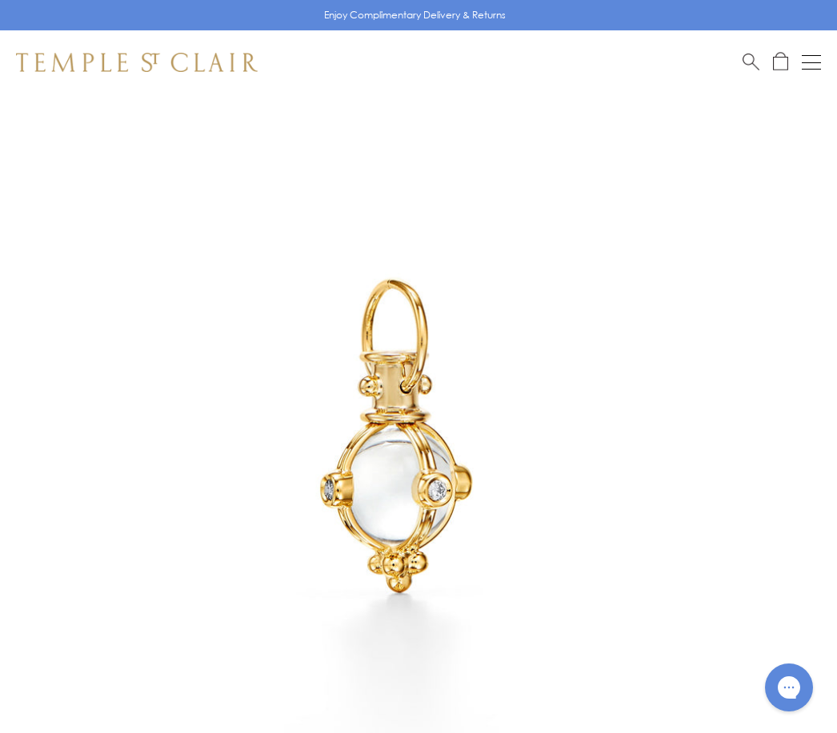
scroll to position [94, 0]
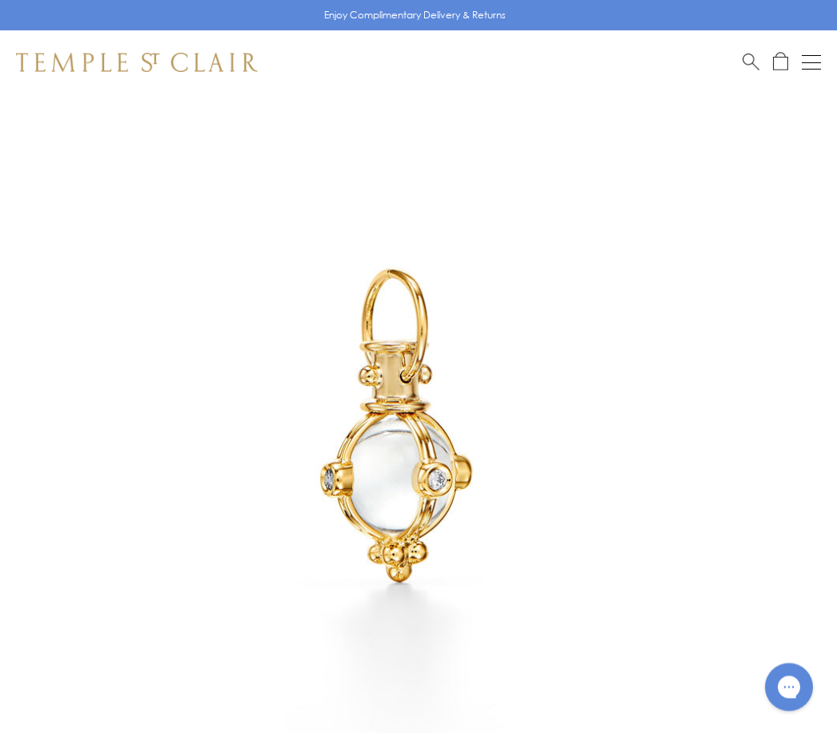
scroll to position [94, 0]
